Goal: Task Accomplishment & Management: Manage account settings

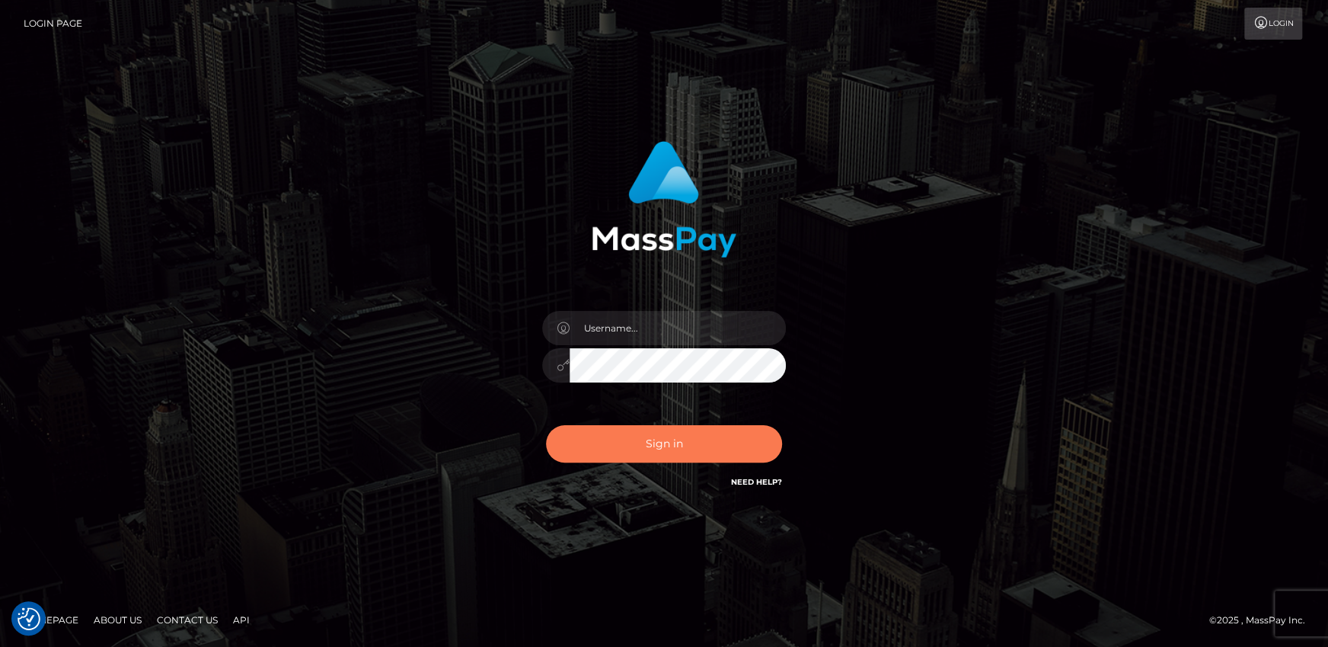
click at [714, 444] on button "Sign in" at bounding box center [664, 443] width 236 height 37
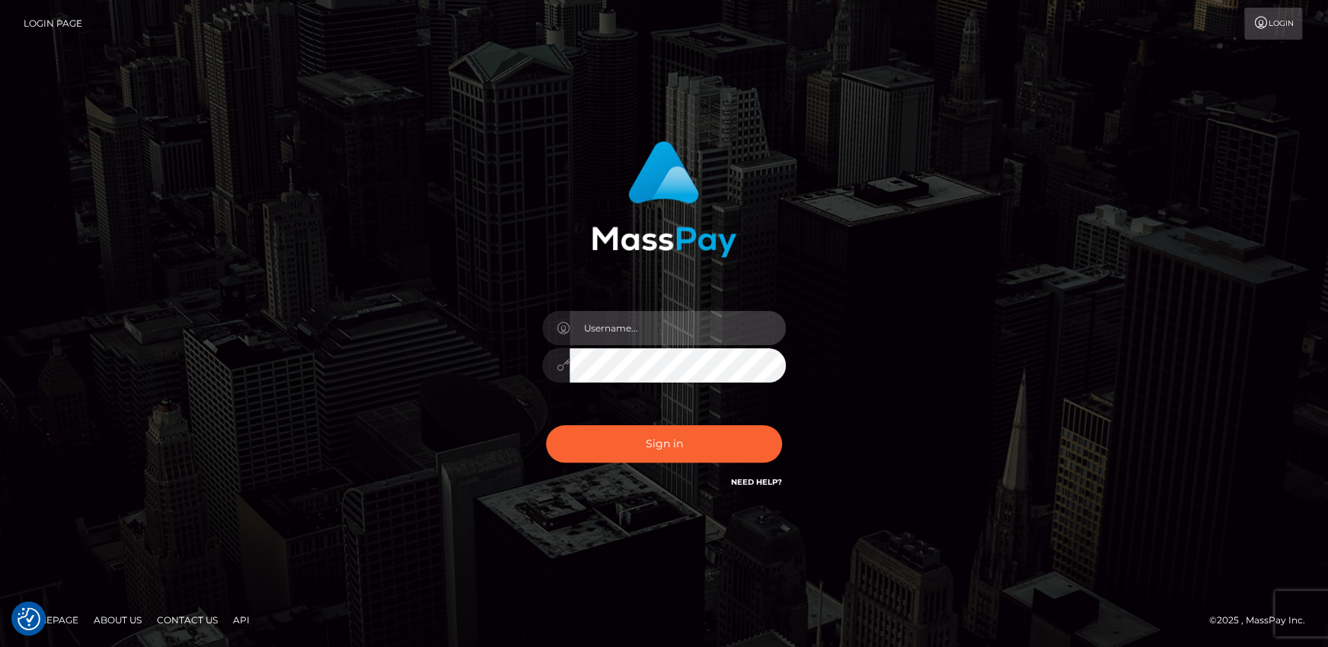
drag, startPoint x: 669, startPoint y: 334, endPoint x: 667, endPoint y: 344, distance: 10.2
click at [669, 334] on input "text" at bounding box center [678, 328] width 216 height 34
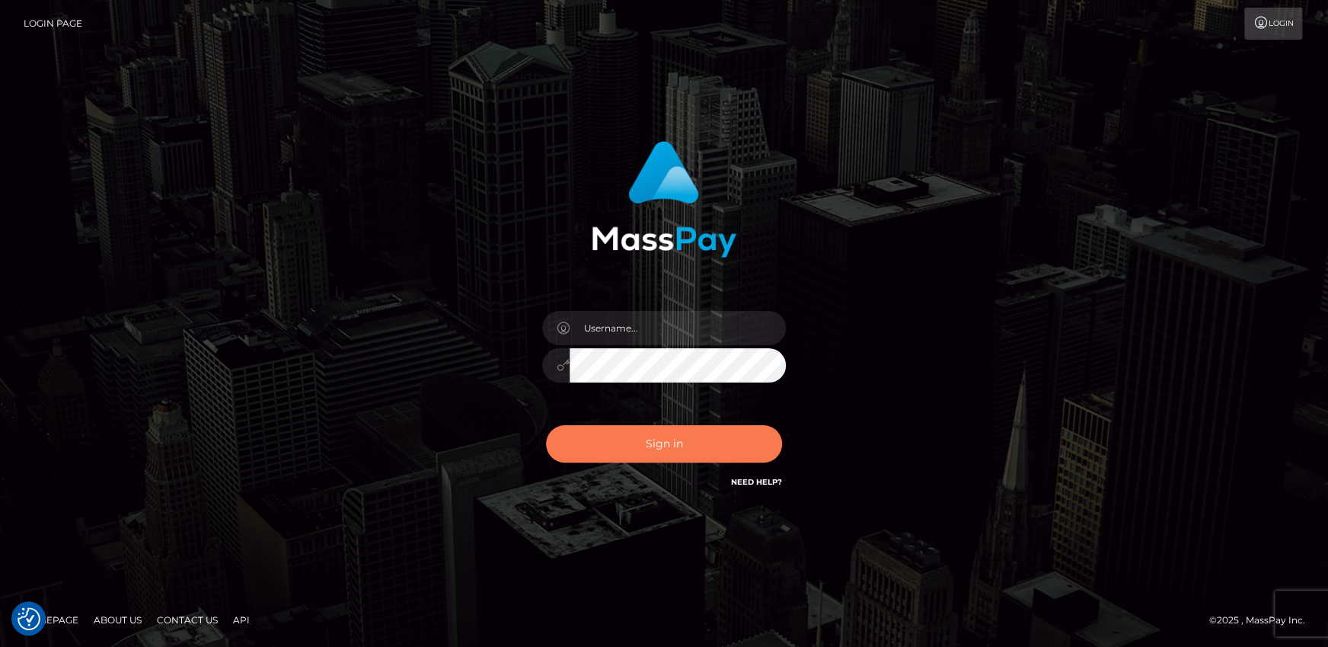
click at [579, 450] on button "Sign in" at bounding box center [664, 443] width 236 height 37
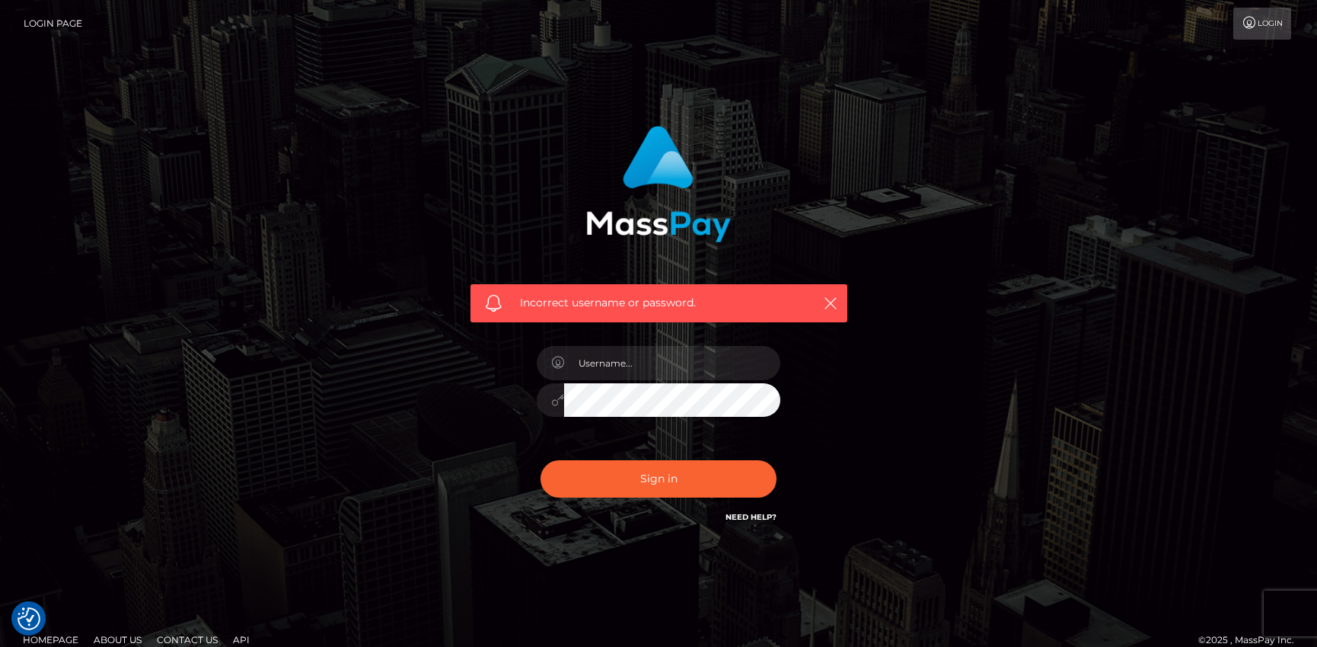
click at [647, 342] on div at bounding box center [658, 392] width 267 height 117
drag, startPoint x: 647, startPoint y: 358, endPoint x: 807, endPoint y: 346, distance: 160.4
click at [647, 358] on input "text" at bounding box center [672, 363] width 216 height 34
click at [834, 305] on icon "button" at bounding box center [830, 302] width 15 height 15
drag, startPoint x: 685, startPoint y: 365, endPoint x: 688, endPoint y: 379, distance: 14.8
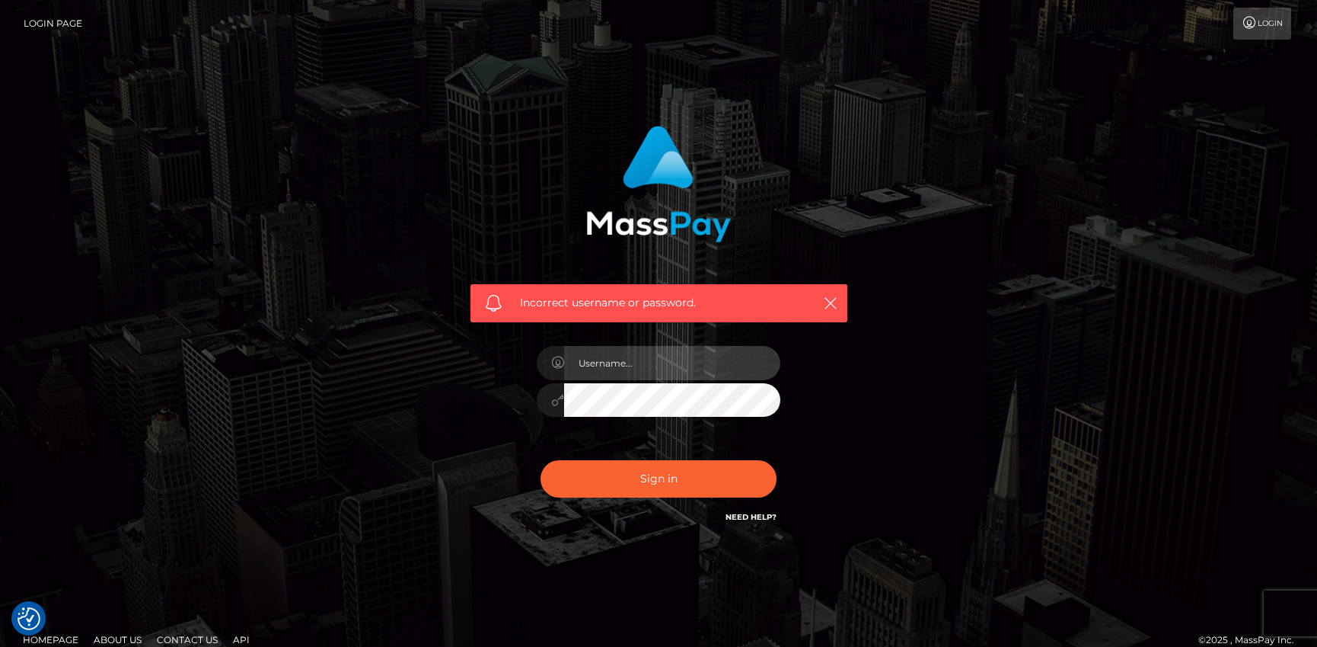
click at [685, 365] on input "text" at bounding box center [672, 363] width 216 height 34
type input "Andrei.rollacan"
click at [541, 460] on button "Sign in" at bounding box center [659, 478] width 236 height 37
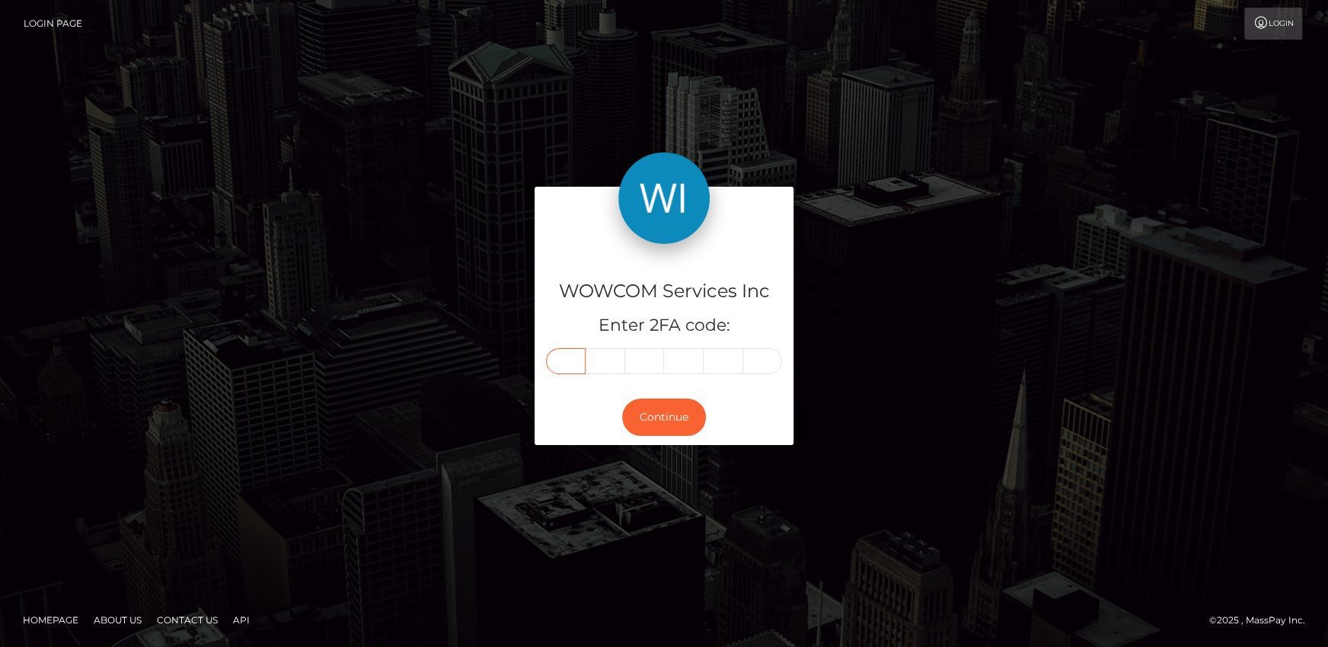
click at [567, 351] on input "text" at bounding box center [566, 361] width 40 height 26
type input "6"
type input "1"
type input "5"
type input "2"
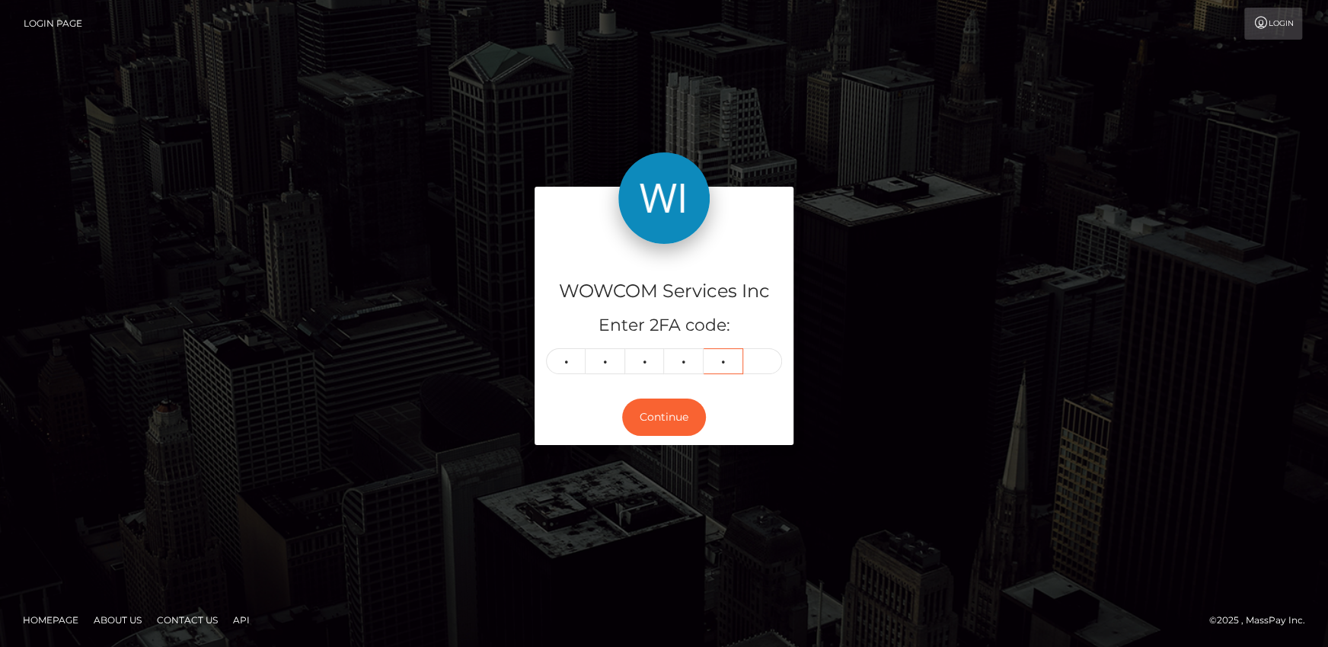
type input "7"
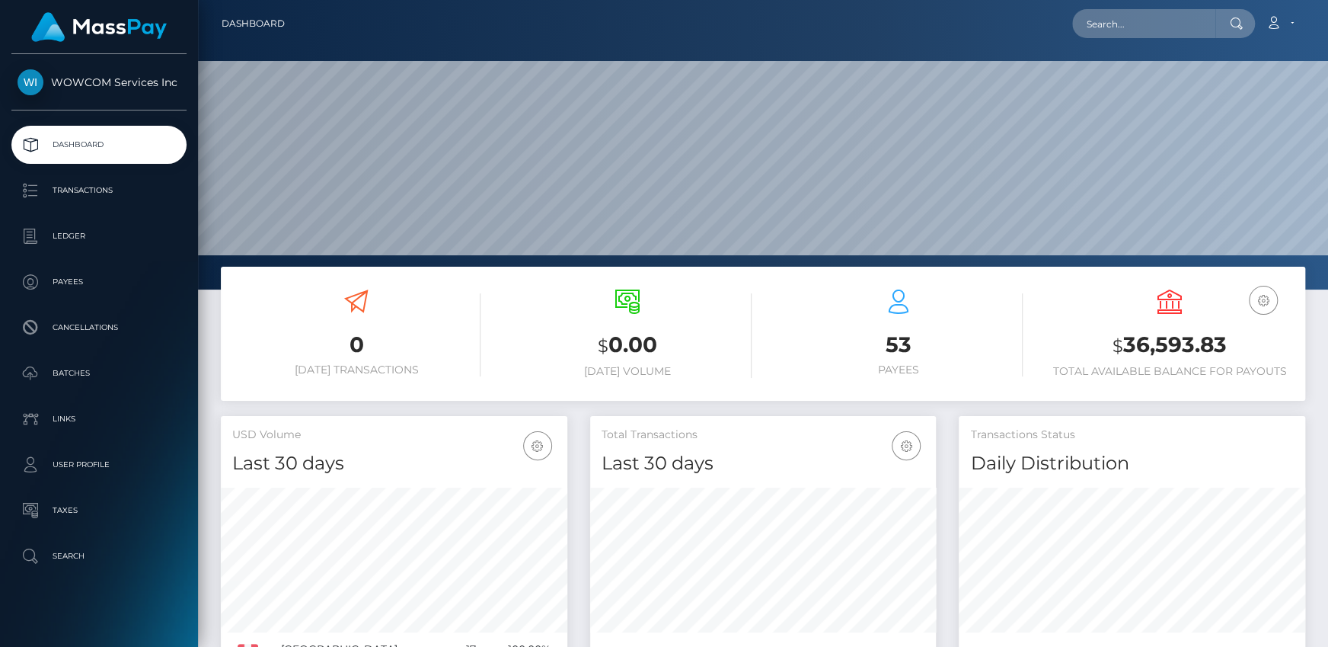
scroll to position [270, 346]
drag, startPoint x: 1127, startPoint y: 350, endPoint x: 1226, endPoint y: 344, distance: 99.1
click at [1226, 344] on h3 "$ 36,593.83" at bounding box center [1170, 345] width 248 height 31
copy h3 "36,593.83"
click at [1287, 26] on link "Account" at bounding box center [1279, 24] width 45 height 32
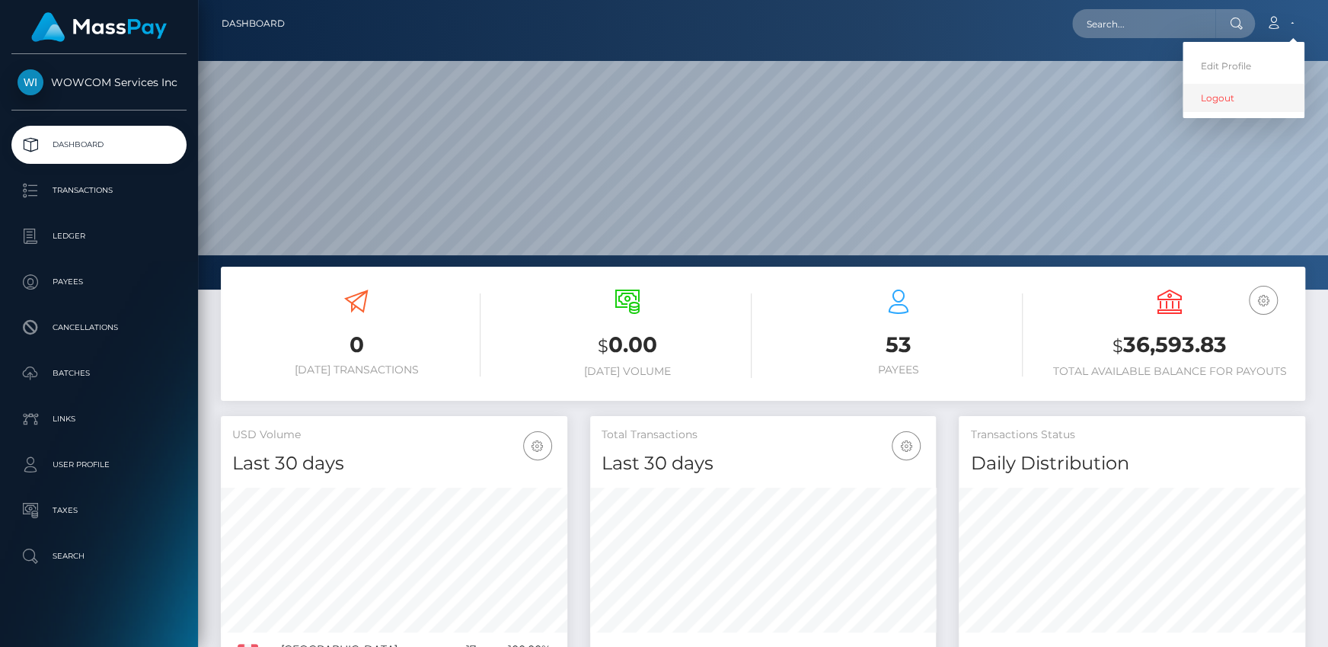
click at [1217, 98] on link "Logout" at bounding box center [1244, 98] width 122 height 28
